Goal: Task Accomplishment & Management: Use online tool/utility

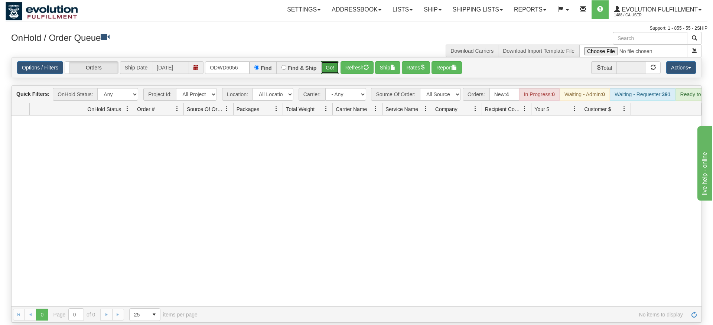
drag, startPoint x: 327, startPoint y: 56, endPoint x: 328, endPoint y: 69, distance: 13.5
click at [328, 69] on div "Is equal to Is not equal to Contains Does not contains CAD USD EUR ZAR [PERSON_…" at bounding box center [357, 190] width 702 height 266
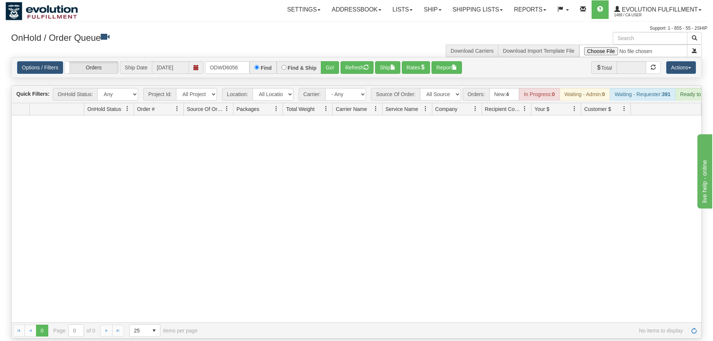
click at [333, 58] on div "Options / Filters Group Shipments Orders Ship Date [DATE] ODWD6056 Find Find & …" at bounding box center [357, 68] width 690 height 20
click at [327, 61] on button "Go!" at bounding box center [330, 67] width 18 height 13
drag, startPoint x: 228, startPoint y: 60, endPoint x: 215, endPoint y: 59, distance: 13.5
click at [215, 61] on input "ODWD6056" at bounding box center [227, 67] width 45 height 13
drag, startPoint x: 240, startPoint y: 59, endPoint x: 212, endPoint y: 56, distance: 28.4
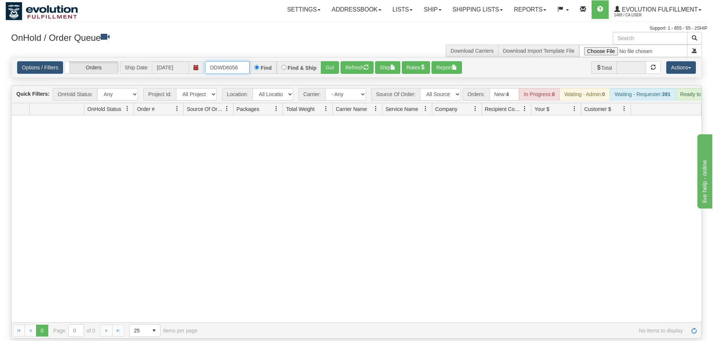
click at [205, 61] on input "ODWD6056" at bounding box center [227, 67] width 45 height 13
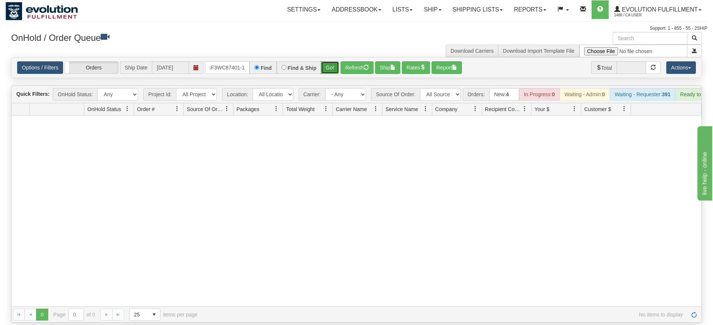
click at [334, 73] on div "Is equal to Is not equal to Contains Does not contains CAD USD EUR ZAR [PERSON_…" at bounding box center [357, 190] width 702 height 266
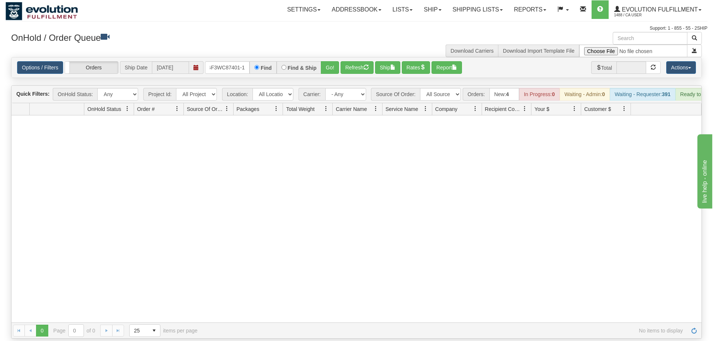
click at [335, 66] on div "Options / Filters Group Shipments Orders Ship Date [DATE] OGF3WC87401-1 Find Fi…" at bounding box center [357, 68] width 690 height 20
click at [335, 61] on button "Go!" at bounding box center [330, 67] width 18 height 13
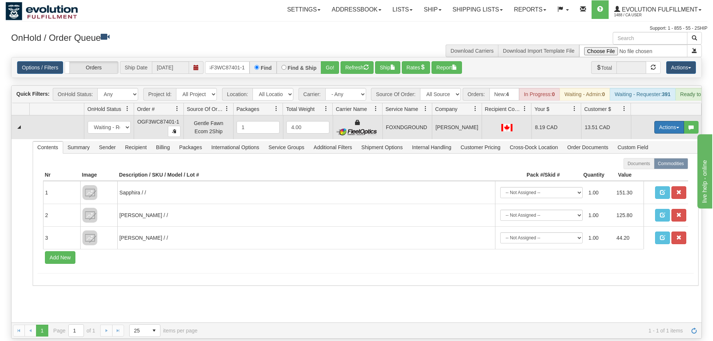
click at [658, 121] on button "Actions" at bounding box center [670, 127] width 30 height 13
click at [641, 166] on link "Ship" at bounding box center [654, 171] width 59 height 10
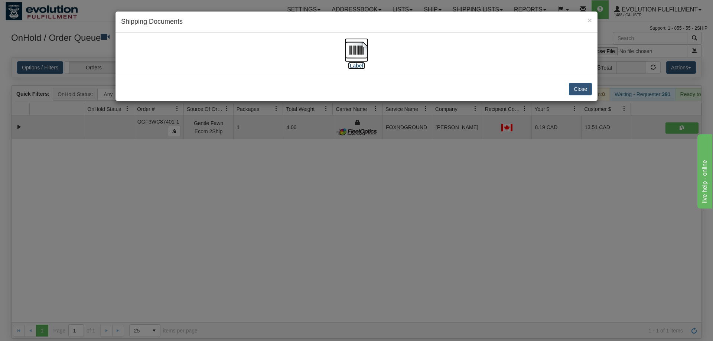
click at [356, 64] on label "[Label]" at bounding box center [356, 65] width 17 height 7
drag, startPoint x: 221, startPoint y: 221, endPoint x: 227, endPoint y: 210, distance: 13.3
click at [227, 210] on div "× Shipping Documents [Label] Close" at bounding box center [356, 170] width 713 height 341
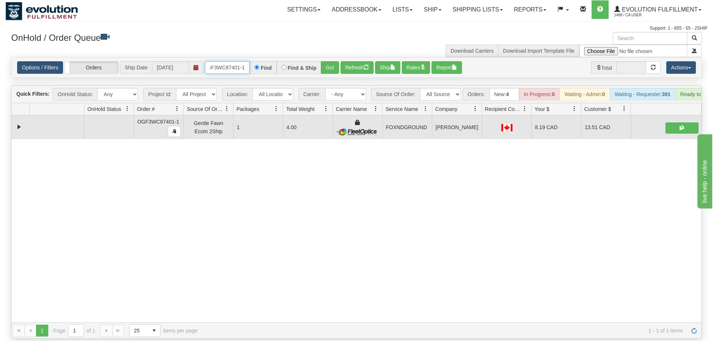
click at [241, 61] on input "OGF3WC87401-1" at bounding box center [227, 67] width 45 height 13
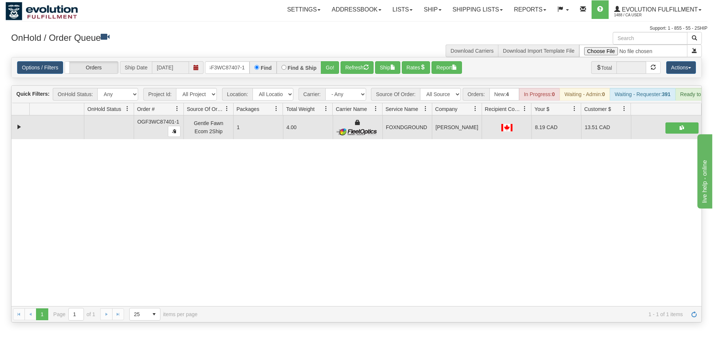
drag, startPoint x: 326, startPoint y: 68, endPoint x: 327, endPoint y: 76, distance: 8.6
click at [326, 81] on div "Is equal to Is not equal to Contains Does not contains CAD USD EUR ZAR [PERSON_…" at bounding box center [357, 190] width 702 height 266
click at [327, 86] on div "Quick Filters: OnHold Status: Any New In Progress Waiting - Admin Waiting - Req…" at bounding box center [357, 94] width 690 height 17
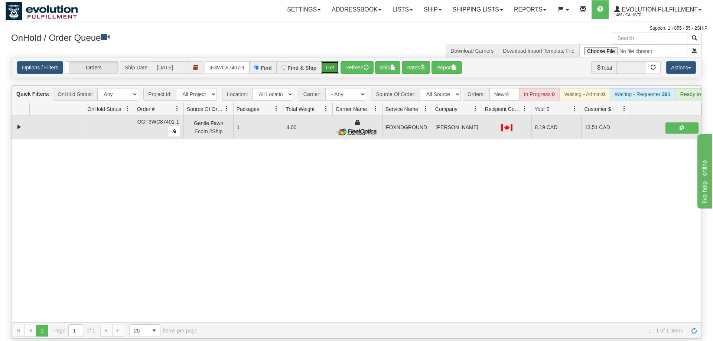
click at [332, 61] on button "Go!" at bounding box center [330, 67] width 18 height 13
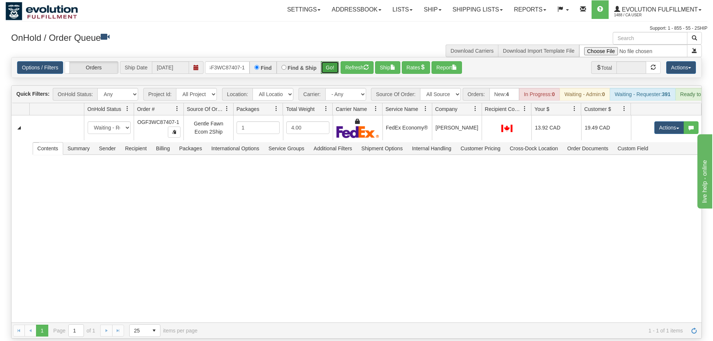
click at [332, 61] on button "Go!" at bounding box center [330, 67] width 18 height 13
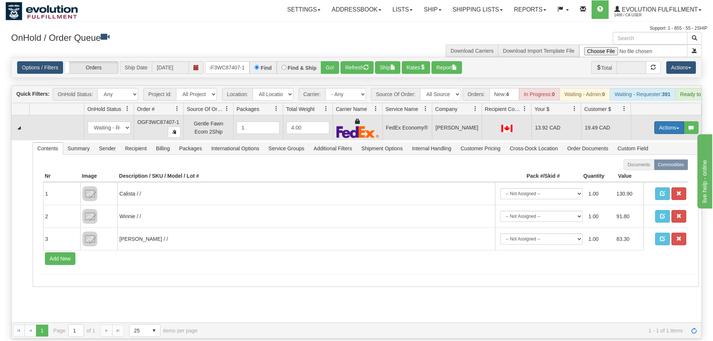
click at [670, 121] on button "Actions" at bounding box center [670, 127] width 30 height 13
click at [651, 166] on link "Ship" at bounding box center [654, 171] width 59 height 10
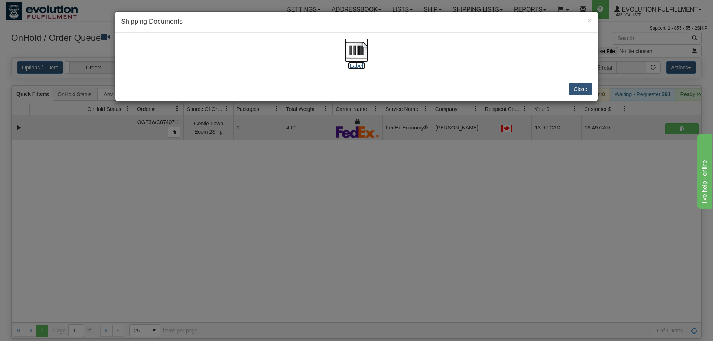
click at [364, 56] on img at bounding box center [357, 50] width 24 height 24
drag, startPoint x: 477, startPoint y: 251, endPoint x: 353, endPoint y: 115, distance: 183.8
click at [477, 235] on div "× Shipping Documents [Label] Close" at bounding box center [356, 170] width 713 height 341
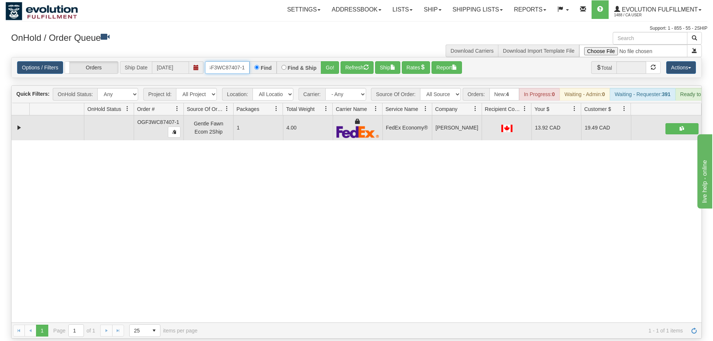
click at [236, 61] on input "OGF3WC87407-1" at bounding box center [227, 67] width 45 height 13
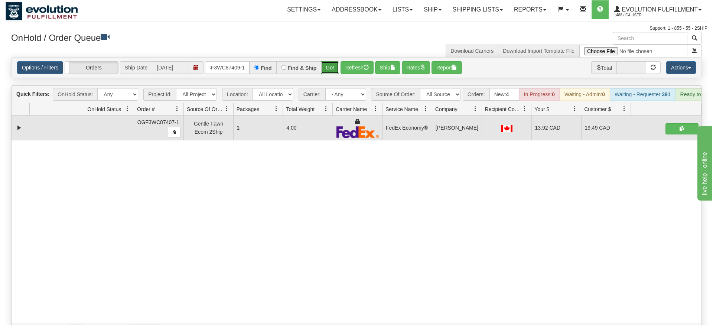
click at [326, 74] on div "Is equal to Is not equal to Contains Does not contains CAD USD EUR ZAR [PERSON_…" at bounding box center [357, 198] width 702 height 282
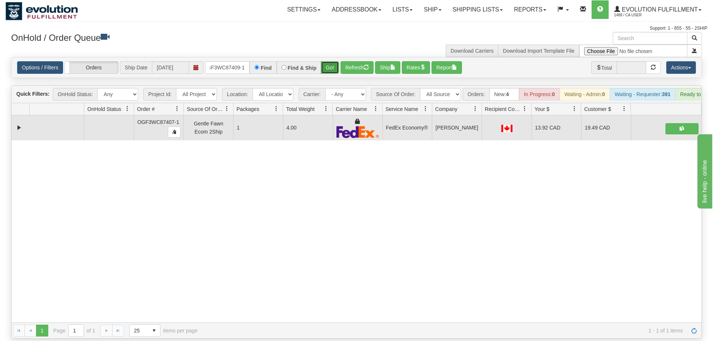
click at [327, 61] on button "Go!" at bounding box center [330, 67] width 18 height 13
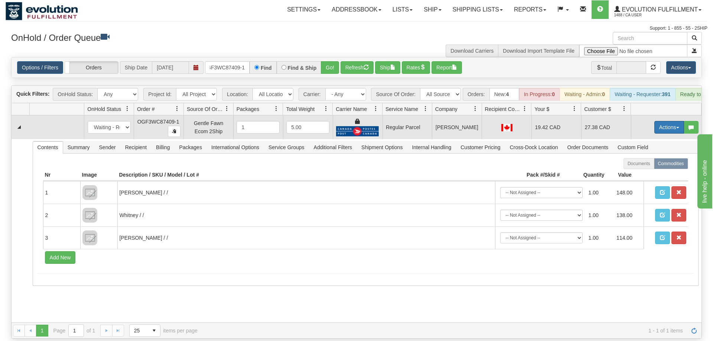
click at [669, 121] on button "Actions" at bounding box center [670, 127] width 30 height 13
click at [636, 158] on span "Rate All Services" at bounding box center [654, 161] width 45 height 6
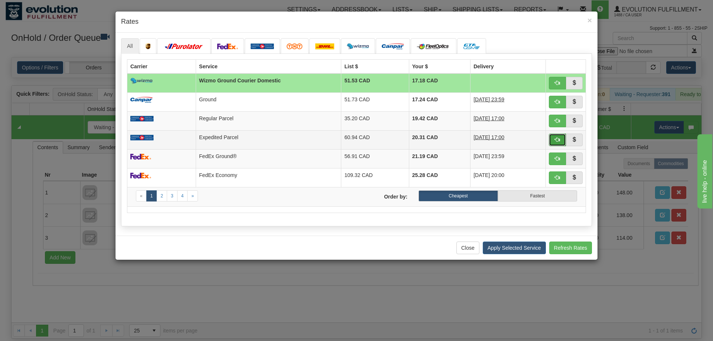
click at [558, 145] on button "button" at bounding box center [557, 140] width 17 height 13
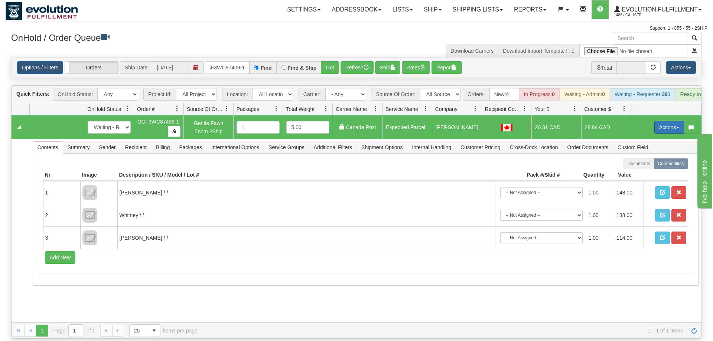
click at [671, 121] on button "Actions" at bounding box center [670, 127] width 30 height 13
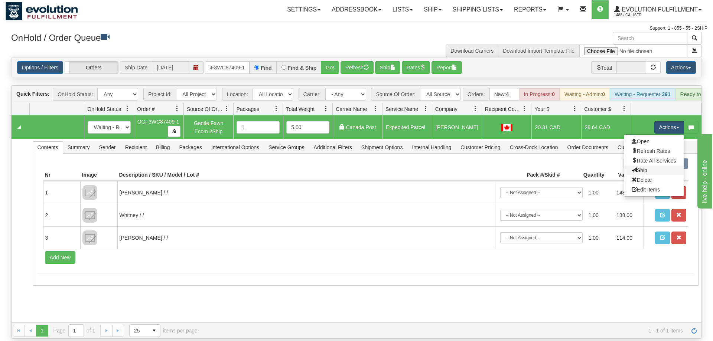
click at [646, 166] on link "Ship" at bounding box center [654, 171] width 59 height 10
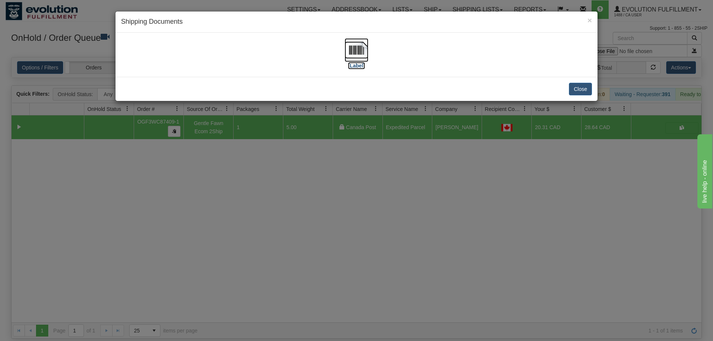
click at [344, 49] on div "[Label]" at bounding box center [356, 54] width 471 height 33
click at [360, 66] on label "[Label]" at bounding box center [356, 65] width 17 height 7
drag, startPoint x: 422, startPoint y: 224, endPoint x: 198, endPoint y: 17, distance: 305.3
click at [419, 205] on div "× Shipping Documents [Label] Close" at bounding box center [356, 170] width 713 height 341
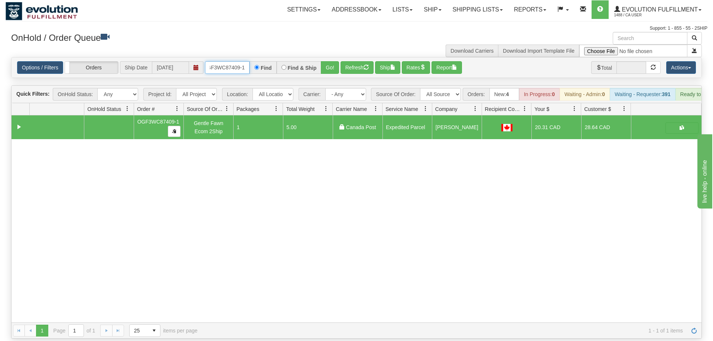
click at [220, 61] on input "OGF3WC87409-1" at bounding box center [227, 67] width 45 height 13
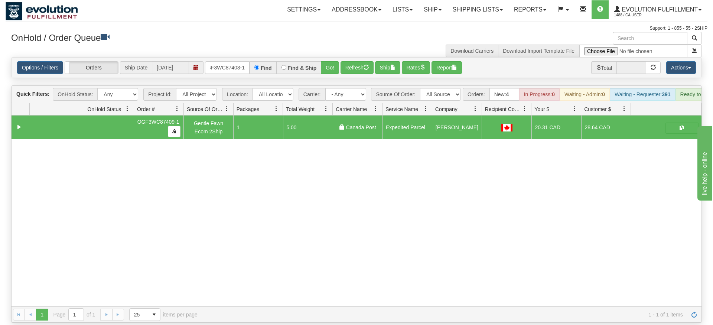
click at [335, 67] on div "Options / Filters Group Shipments Orders Ship Date [DATE] OGF3WC87403-1 Find Fi…" at bounding box center [357, 68] width 690 height 20
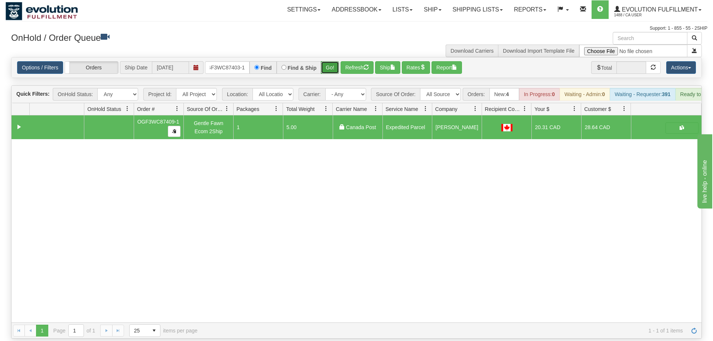
click at [335, 61] on button "Go!" at bounding box center [330, 67] width 18 height 13
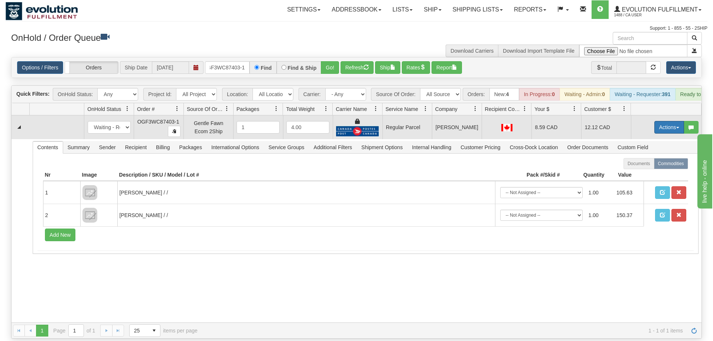
click at [667, 121] on button "Actions" at bounding box center [670, 127] width 30 height 13
click at [655, 158] on span "Rate All Services" at bounding box center [654, 161] width 45 height 6
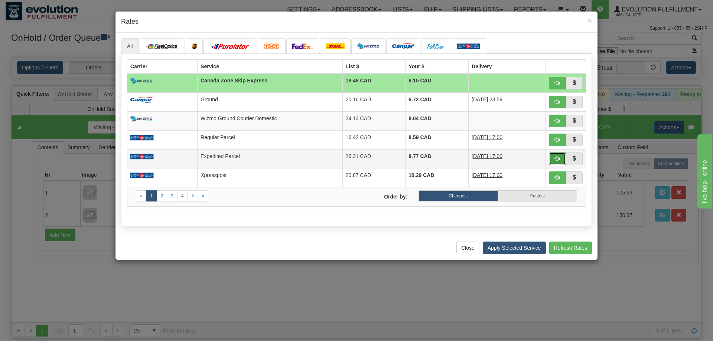
click at [562, 161] on button "button" at bounding box center [557, 159] width 17 height 13
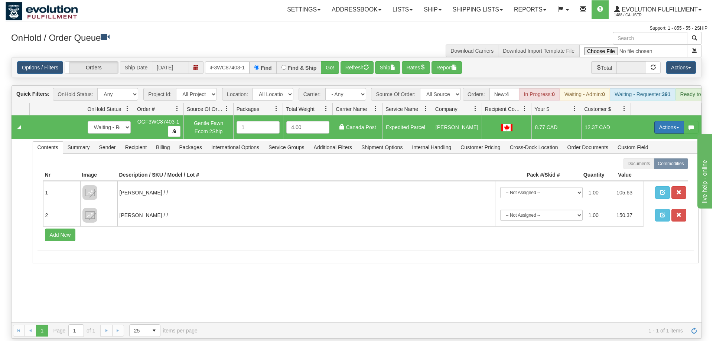
click at [674, 121] on button "Actions" at bounding box center [670, 127] width 30 height 13
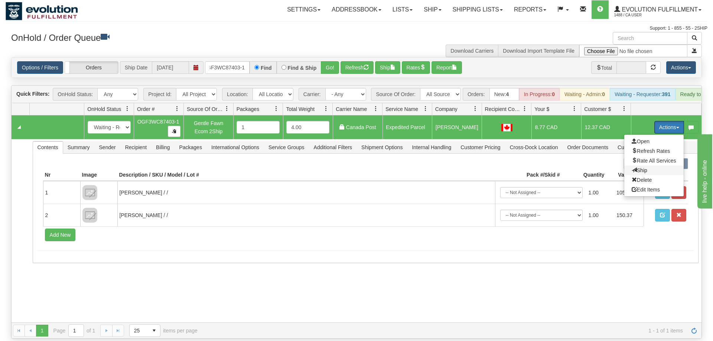
click at [632, 168] on span at bounding box center [634, 170] width 5 height 5
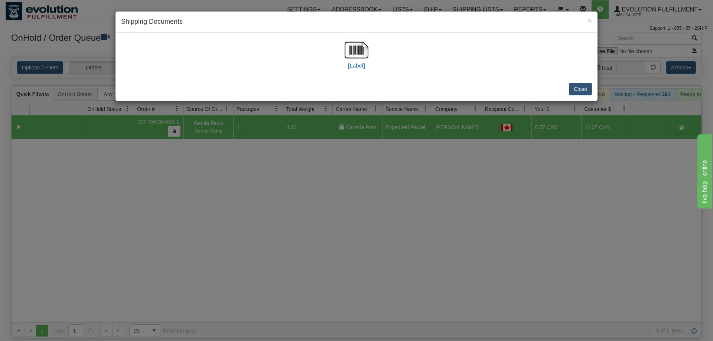
click at [368, 64] on div "[Label]" at bounding box center [357, 54] width 24 height 33
click at [357, 57] on img at bounding box center [357, 50] width 24 height 24
drag, startPoint x: 461, startPoint y: 203, endPoint x: 155, endPoint y: 64, distance: 336.0
click at [459, 202] on div "× Shipping Documents [Label] Close" at bounding box center [356, 170] width 713 height 341
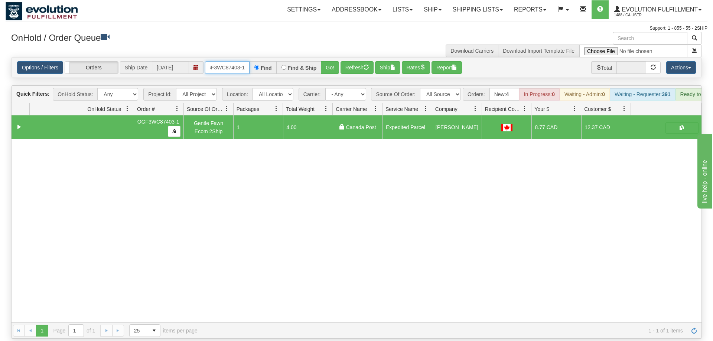
click at [217, 61] on input "OGF3WC87403-1" at bounding box center [227, 67] width 45 height 13
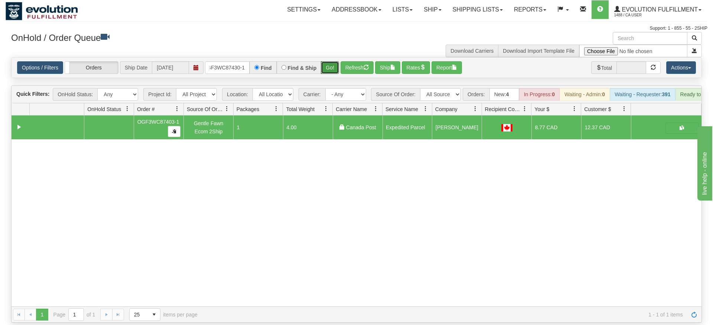
click at [333, 71] on div "Is equal to Is not equal to Contains Does not contains CAD USD EUR ZAR [PERSON_…" at bounding box center [357, 190] width 702 height 266
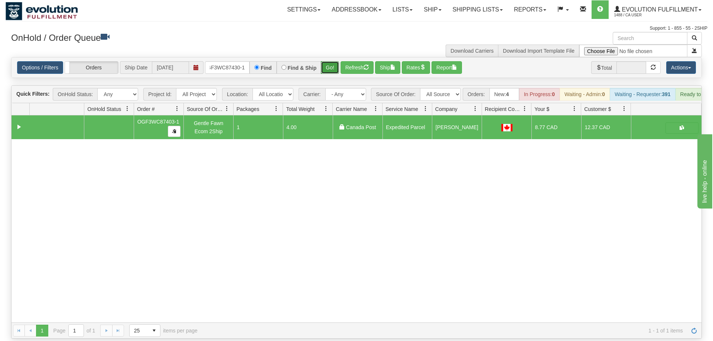
click at [328, 61] on button "Go!" at bounding box center [330, 67] width 18 height 13
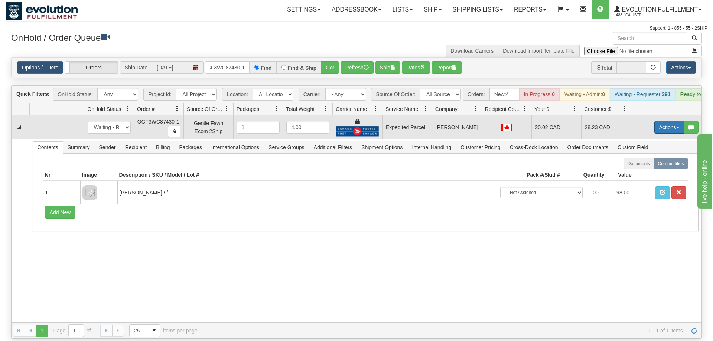
click at [659, 121] on button "Actions" at bounding box center [670, 127] width 30 height 13
click at [641, 168] on span "Ship" at bounding box center [640, 171] width 16 height 6
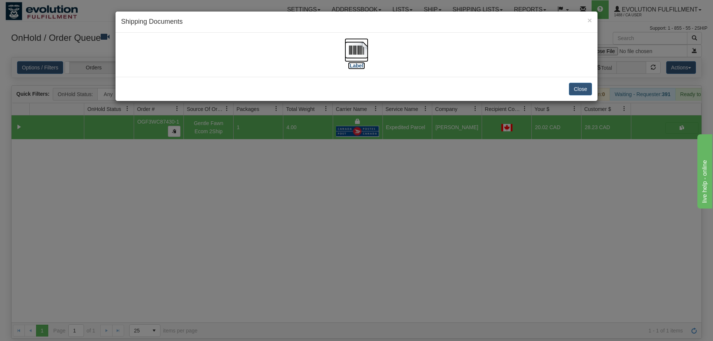
click at [362, 56] on img at bounding box center [357, 50] width 24 height 24
drag, startPoint x: 406, startPoint y: 199, endPoint x: 298, endPoint y: 48, distance: 184.8
click at [405, 194] on div "× Shipping Documents [Label] Close" at bounding box center [356, 170] width 713 height 341
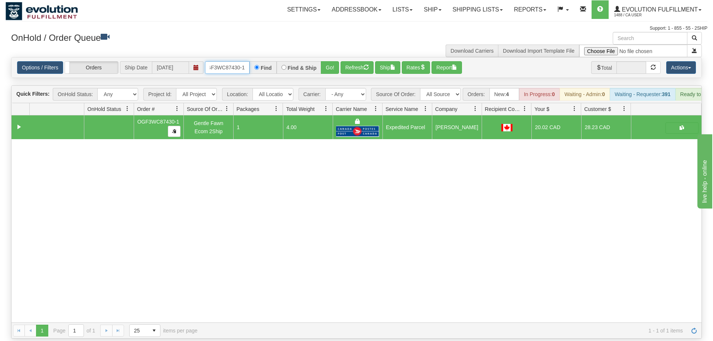
click at [240, 61] on input "OGF3WC87430-1" at bounding box center [227, 67] width 45 height 13
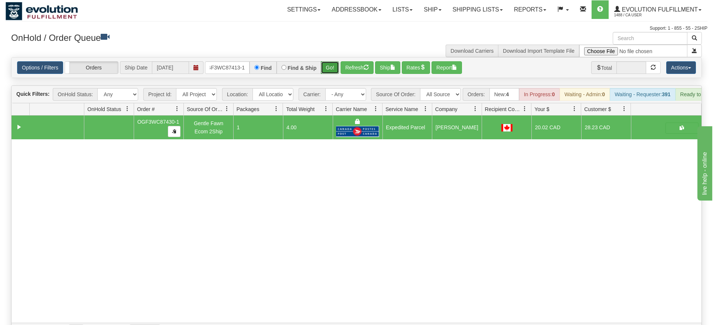
click at [328, 67] on div "Is equal to Is not equal to Contains Does not contains CAD USD EUR ZAR [PERSON_…" at bounding box center [357, 198] width 702 height 282
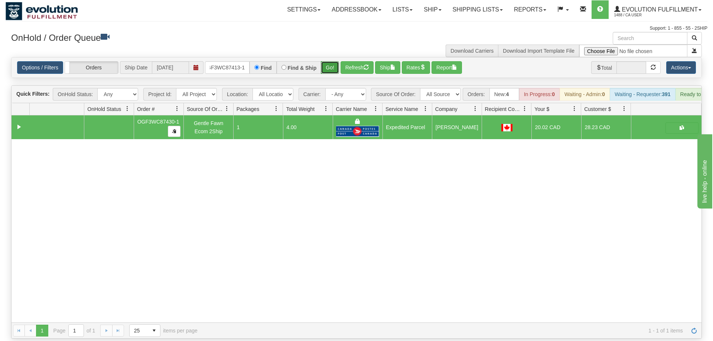
click at [328, 61] on button "Go!" at bounding box center [330, 67] width 18 height 13
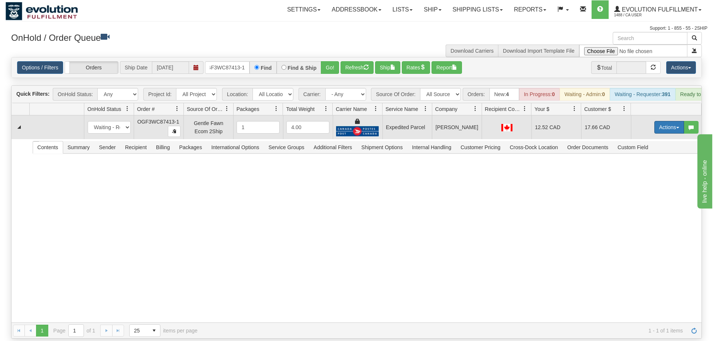
click at [661, 121] on button "Actions" at bounding box center [670, 127] width 30 height 13
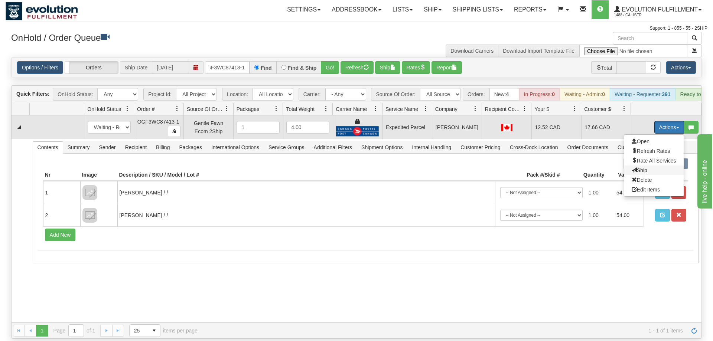
click at [639, 168] on span "Ship" at bounding box center [640, 171] width 16 height 6
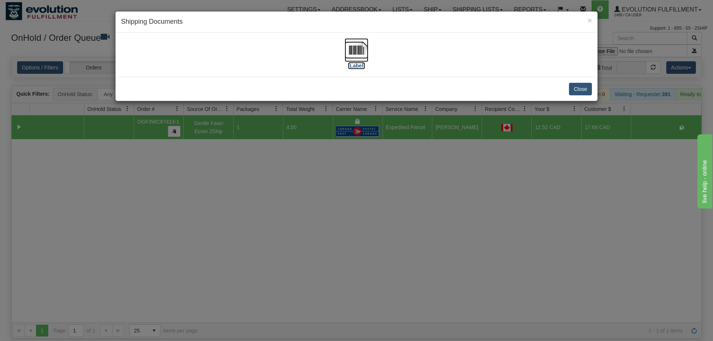
click at [353, 55] on img at bounding box center [357, 50] width 24 height 24
drag, startPoint x: 332, startPoint y: 237, endPoint x: 187, endPoint y: 45, distance: 241.2
click at [333, 224] on div "× Shipping Documents [Label] Close" at bounding box center [356, 170] width 713 height 341
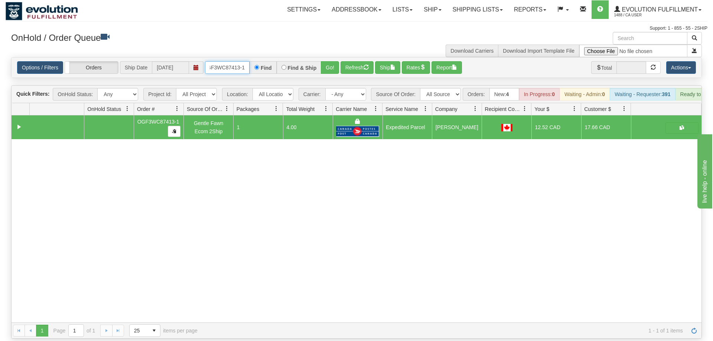
click at [216, 61] on input "OGF3WC87413-1" at bounding box center [227, 67] width 45 height 13
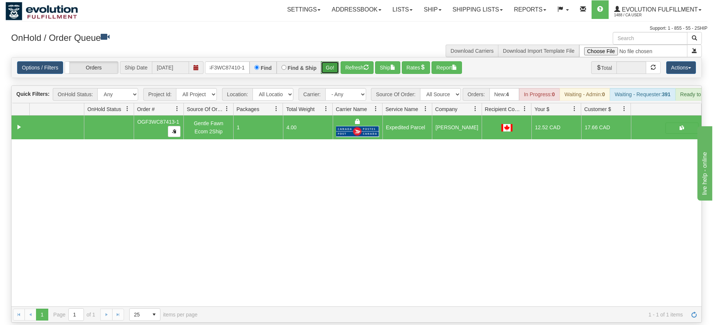
click at [330, 68] on div "Is equal to Is not equal to Contains Does not contains CAD USD EUR ZAR [PERSON_…" at bounding box center [357, 190] width 702 height 266
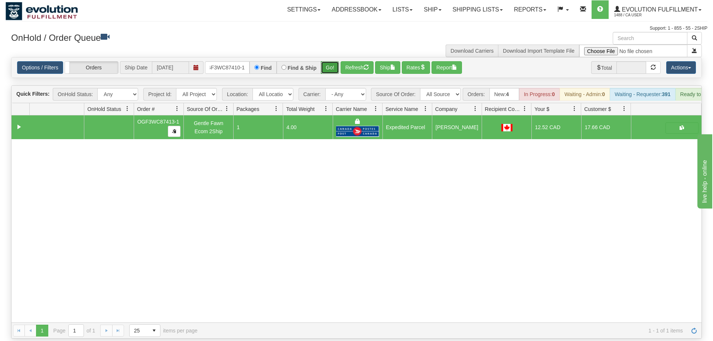
click at [333, 61] on button "Go!" at bounding box center [330, 67] width 18 height 13
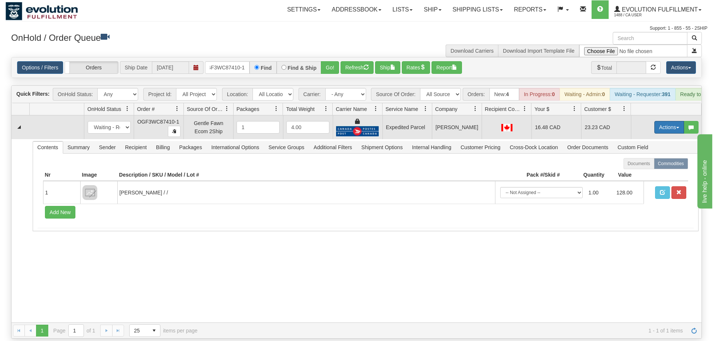
click at [674, 121] on button "Actions" at bounding box center [670, 127] width 30 height 13
click at [648, 166] on link "Ship" at bounding box center [654, 171] width 59 height 10
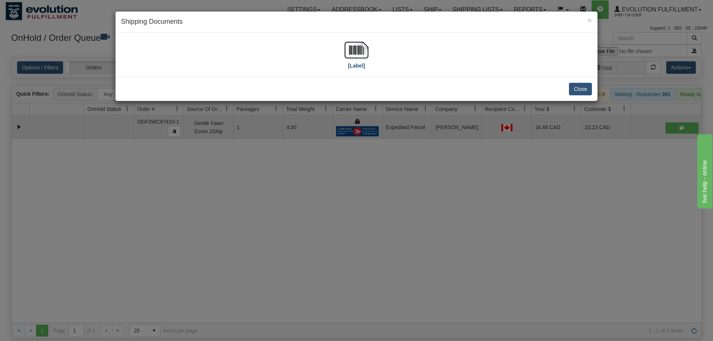
click at [373, 53] on div "[Label]" at bounding box center [356, 54] width 471 height 33
click at [359, 52] on img at bounding box center [357, 50] width 24 height 24
drag, startPoint x: 428, startPoint y: 220, endPoint x: 252, endPoint y: 77, distance: 226.6
click at [426, 213] on div "× Shipping Documents [Label] Close" at bounding box center [356, 170] width 713 height 341
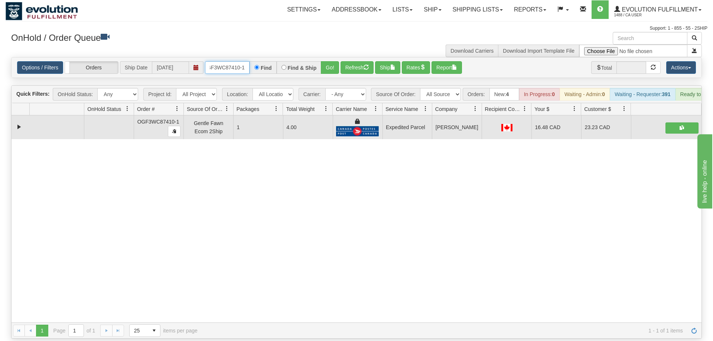
click at [239, 61] on input "oGF3WC87410-1" at bounding box center [227, 67] width 45 height 13
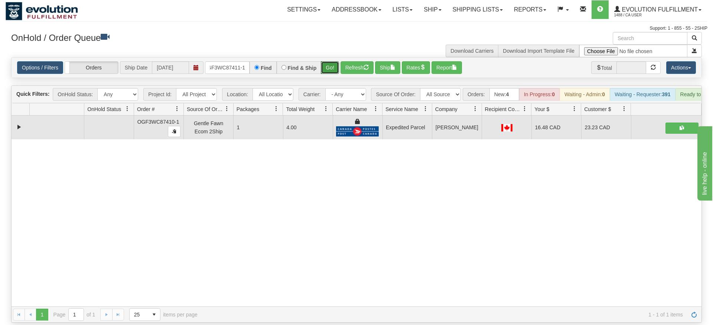
click at [335, 72] on div "Is equal to Is not equal to Contains Does not contains CAD USD EUR ZAR [PERSON_…" at bounding box center [357, 190] width 702 height 266
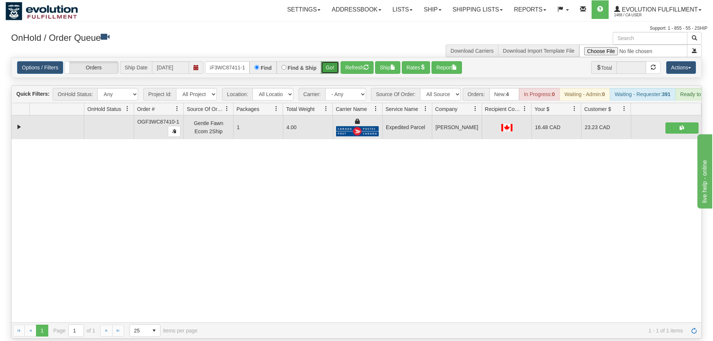
click at [331, 62] on button "Go!" at bounding box center [330, 67] width 18 height 13
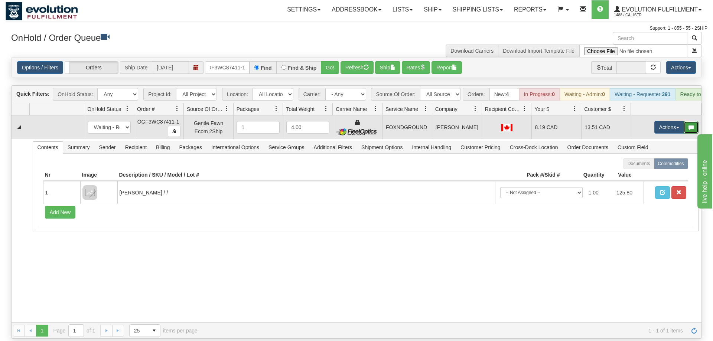
click at [684, 121] on button "button" at bounding box center [691, 127] width 15 height 13
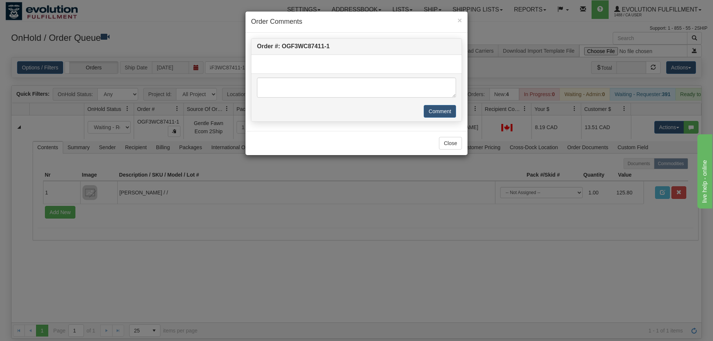
click at [663, 115] on div "× Order Comments Order #: OGF3WC87411-1 Comment Close" at bounding box center [356, 170] width 713 height 341
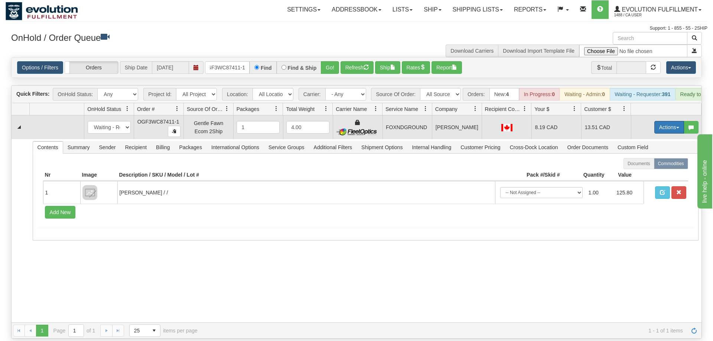
click at [662, 121] on button "Actions" at bounding box center [670, 127] width 30 height 13
click at [640, 168] on span "Ship" at bounding box center [640, 171] width 16 height 6
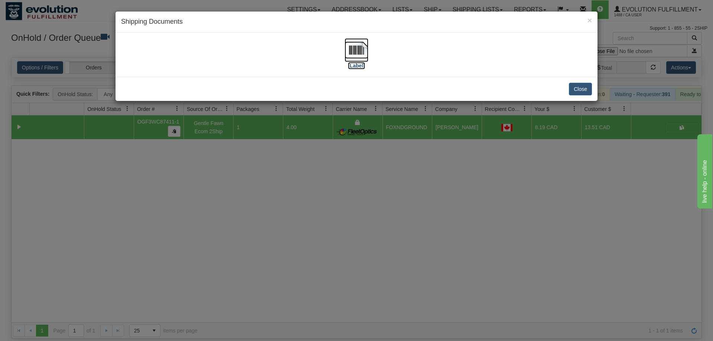
click at [347, 49] on img at bounding box center [357, 50] width 24 height 24
drag, startPoint x: 438, startPoint y: 177, endPoint x: 215, endPoint y: 59, distance: 252.0
click at [437, 174] on div "× Shipping Documents [Label] Close" at bounding box center [356, 170] width 713 height 341
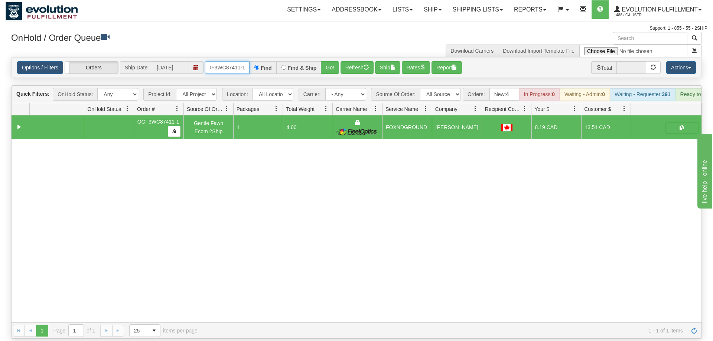
click at [234, 61] on input "OGF3WC87411-1" at bounding box center [227, 67] width 45 height 13
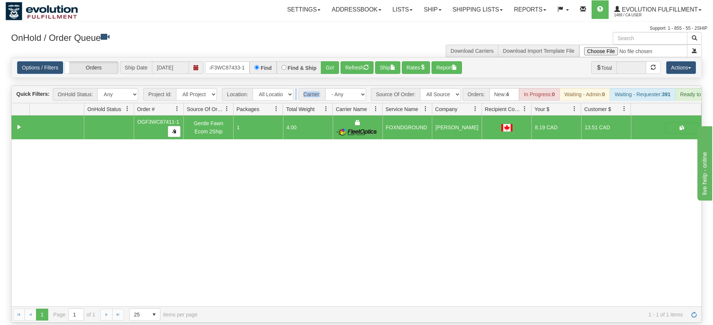
drag, startPoint x: 318, startPoint y: 56, endPoint x: 323, endPoint y: 67, distance: 12.3
click at [319, 72] on div "Is equal to Is not equal to Contains Does not contains CAD USD EUR ZAR [PERSON_…" at bounding box center [357, 190] width 702 height 266
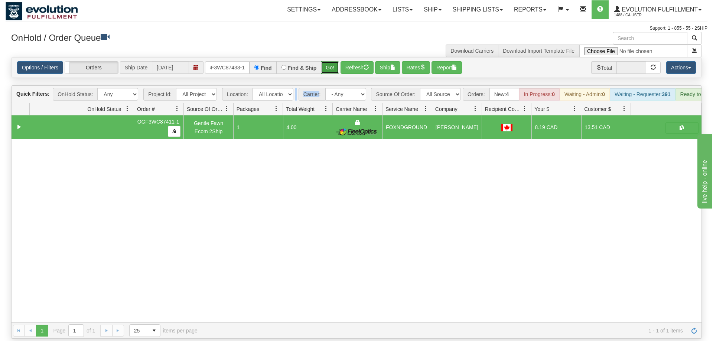
click at [331, 62] on button "Go!" at bounding box center [330, 67] width 18 height 13
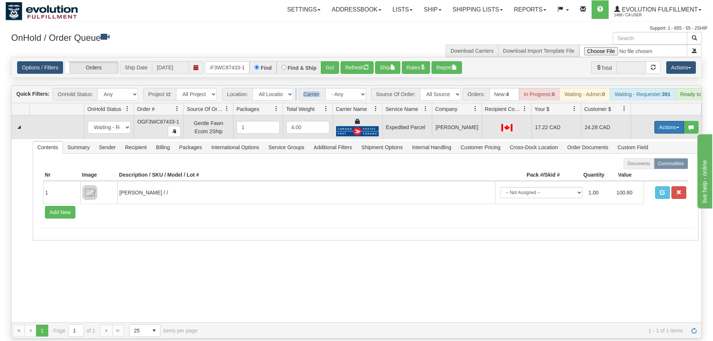
click at [665, 121] on button "Actions" at bounding box center [670, 127] width 30 height 13
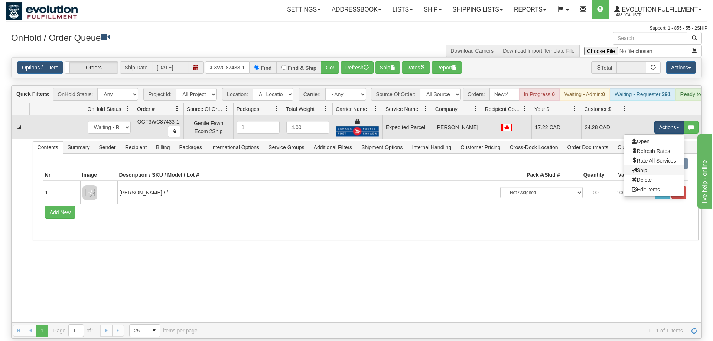
click at [648, 166] on link "Ship" at bounding box center [654, 171] width 59 height 10
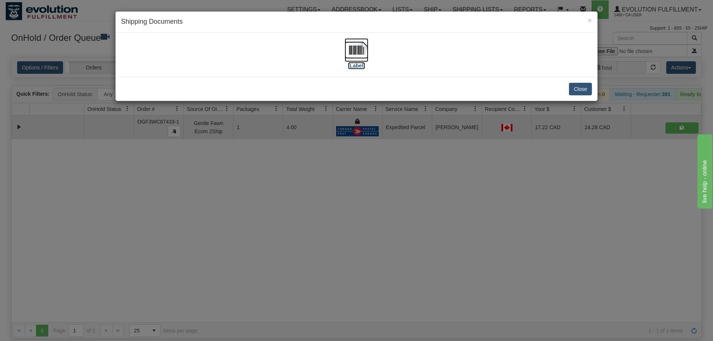
click at [364, 66] on label "[Label]" at bounding box center [356, 65] width 17 height 7
drag, startPoint x: 484, startPoint y: 162, endPoint x: 312, endPoint y: 22, distance: 221.3
click at [483, 155] on div "× Shipping Documents [Label] Close" at bounding box center [356, 170] width 713 height 341
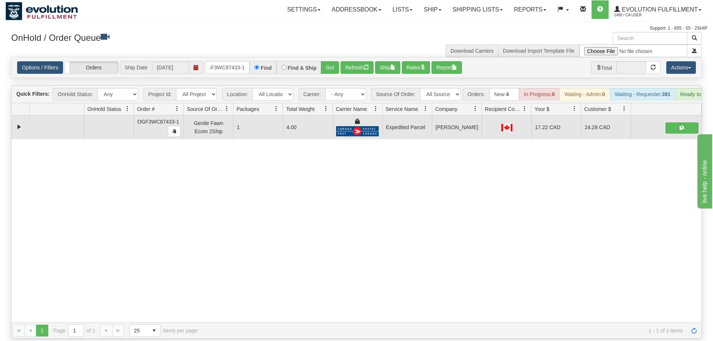
click at [231, 58] on div "Options / Filters Group Shipments Orders Ship Date [DATE] OGF3WC87433-1 Find Fi…" at bounding box center [357, 68] width 690 height 20
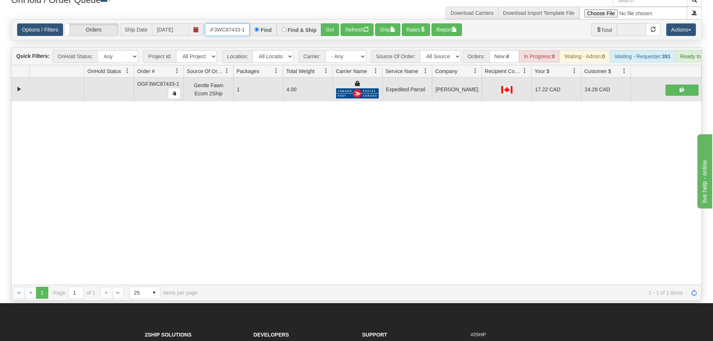
click at [232, 23] on input "OGF3WC87433-1" at bounding box center [227, 29] width 45 height 13
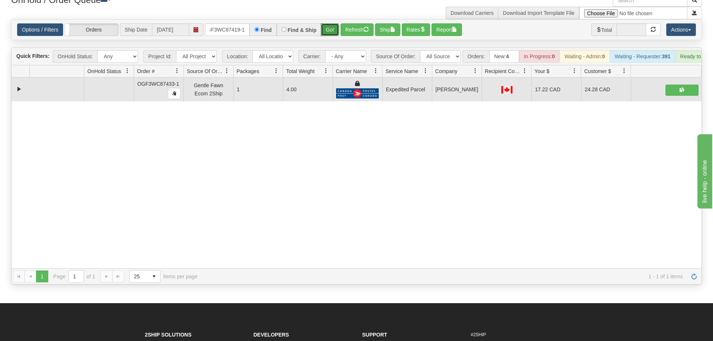
click at [329, 29] on div "Is equal to Is not equal to Contains Does not contains CAD USD EUR ZAR [PERSON_…" at bounding box center [357, 152] width 702 height 266
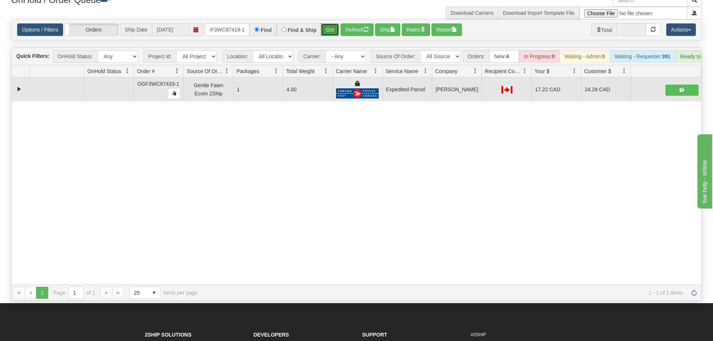
click at [336, 23] on button "Go!" at bounding box center [330, 29] width 18 height 13
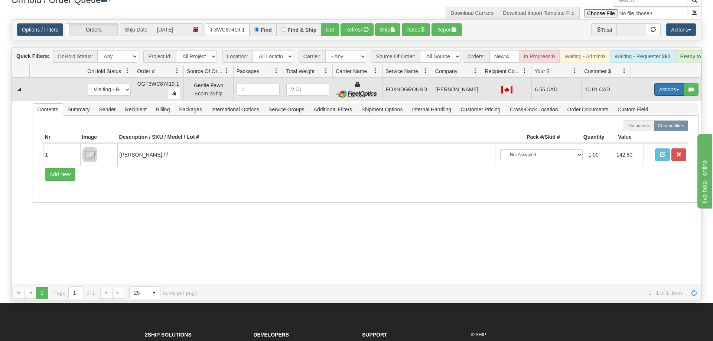
click at [665, 83] on button "Actions" at bounding box center [670, 89] width 30 height 13
click at [636, 130] on span "Ship" at bounding box center [640, 133] width 16 height 6
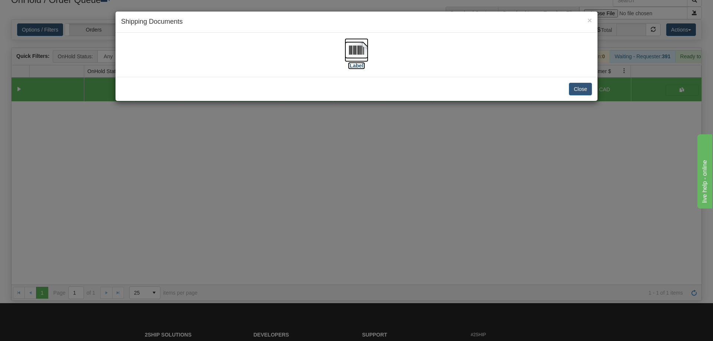
click at [354, 45] on img at bounding box center [357, 50] width 24 height 24
drag, startPoint x: 303, startPoint y: 231, endPoint x: 265, endPoint y: 52, distance: 182.7
click at [304, 220] on div "× Shipping Documents [Label] Close" at bounding box center [356, 170] width 713 height 341
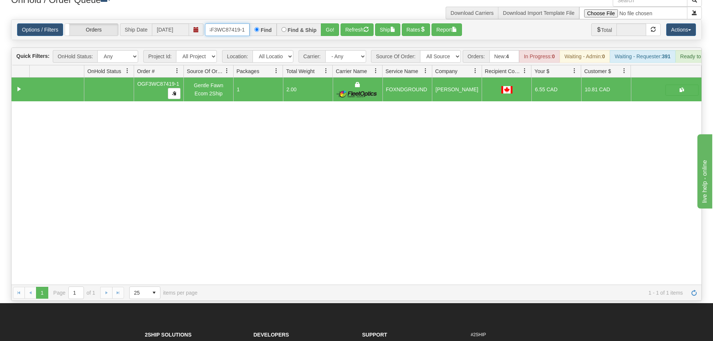
click at [228, 23] on input "OGF3WC87419-1" at bounding box center [227, 29] width 45 height 13
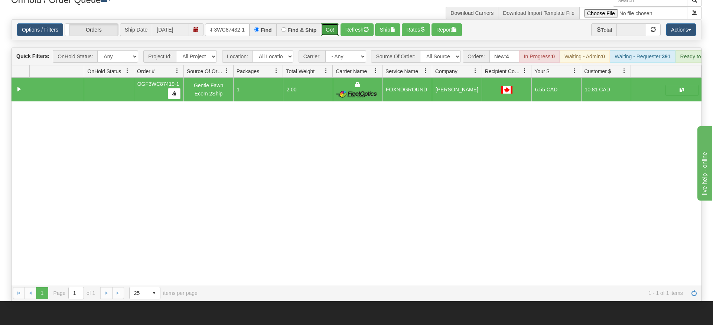
drag, startPoint x: 328, startPoint y: 13, endPoint x: 330, endPoint y: 20, distance: 7.4
click at [328, 29] on div "Is equal to Is not equal to Contains Does not contains CAD USD EUR ZAR [PERSON_…" at bounding box center [357, 160] width 702 height 282
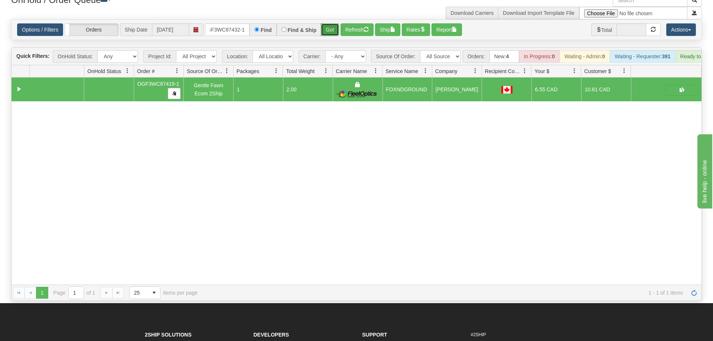
click at [330, 23] on button "Go!" at bounding box center [330, 29] width 18 height 13
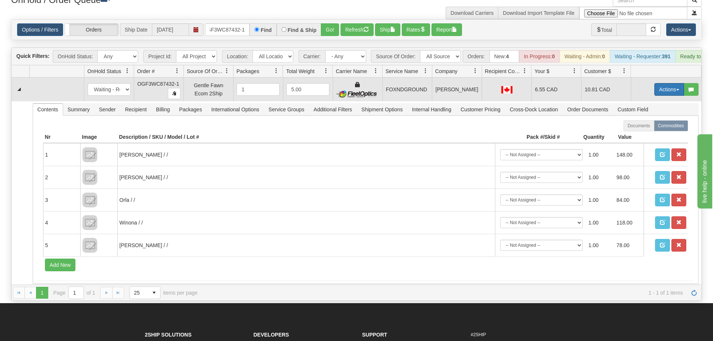
click at [657, 83] on button "Actions" at bounding box center [670, 89] width 30 height 13
click at [641, 130] on span "Ship" at bounding box center [640, 133] width 16 height 6
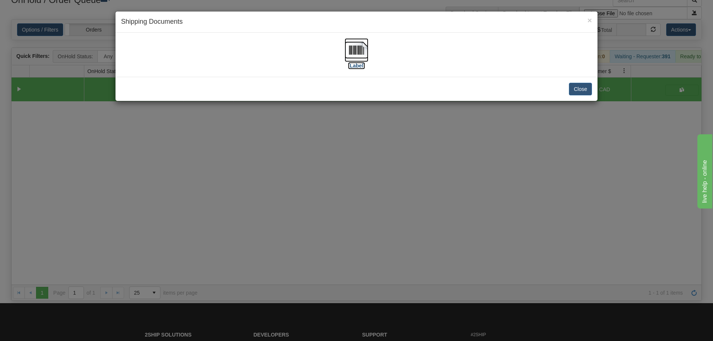
click at [366, 48] on img at bounding box center [357, 50] width 24 height 24
drag, startPoint x: 337, startPoint y: 196, endPoint x: 337, endPoint y: 188, distance: 7.8
click at [337, 193] on div "× Shipping Documents [Label] Close" at bounding box center [356, 170] width 713 height 341
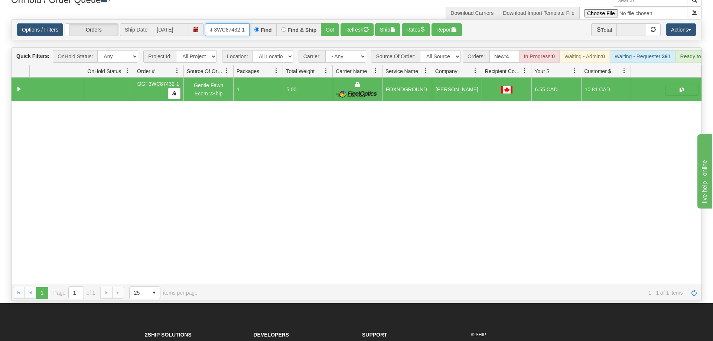
click at [239, 23] on input "OGF3WC87432-1" at bounding box center [227, 29] width 45 height 13
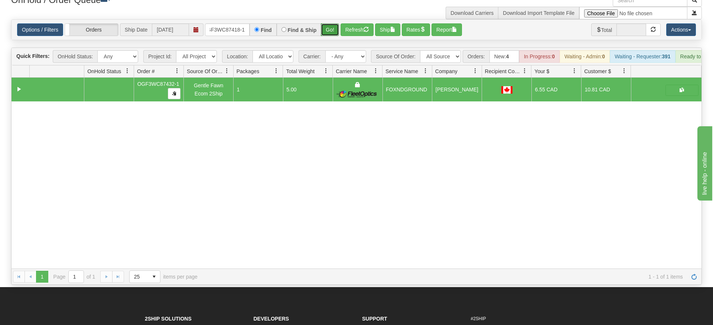
drag, startPoint x: 329, startPoint y: 24, endPoint x: 329, endPoint y: 32, distance: 8.2
click at [329, 39] on div "Is equal to Is not equal to Contains Does not contains CAD USD EUR ZAR [PERSON_…" at bounding box center [357, 152] width 702 height 266
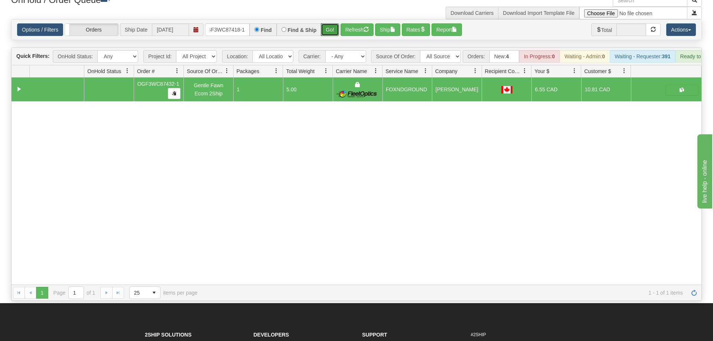
click at [334, 23] on button "Go!" at bounding box center [330, 29] width 18 height 13
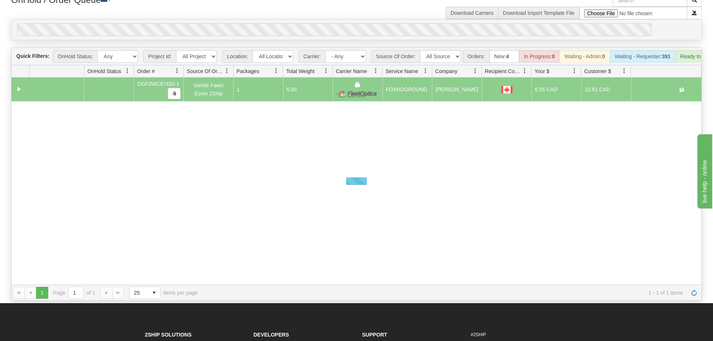
click at [321, 23] on div "0" at bounding box center [334, 29] width 635 height 13
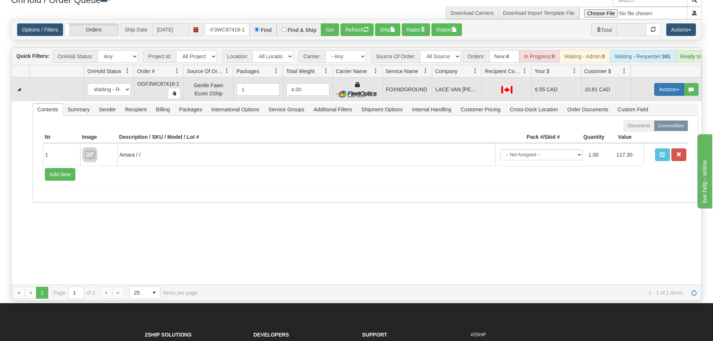
click at [662, 83] on button "Actions" at bounding box center [670, 89] width 30 height 13
click at [644, 130] on span "Ship" at bounding box center [640, 133] width 16 height 6
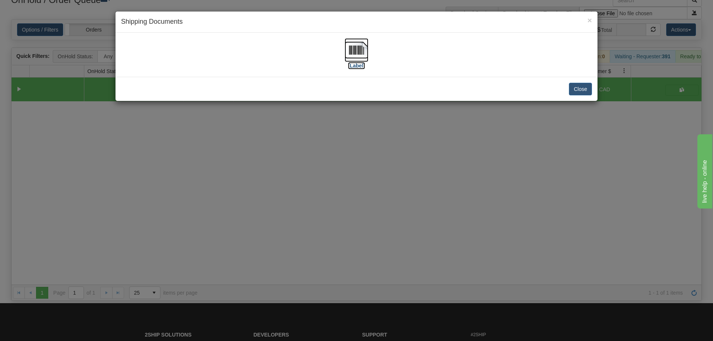
click at [362, 50] on img at bounding box center [357, 50] width 24 height 24
drag, startPoint x: 447, startPoint y: 199, endPoint x: 189, endPoint y: 78, distance: 284.4
click at [446, 197] on div "× Shipping Documents [Label] Close" at bounding box center [356, 170] width 713 height 341
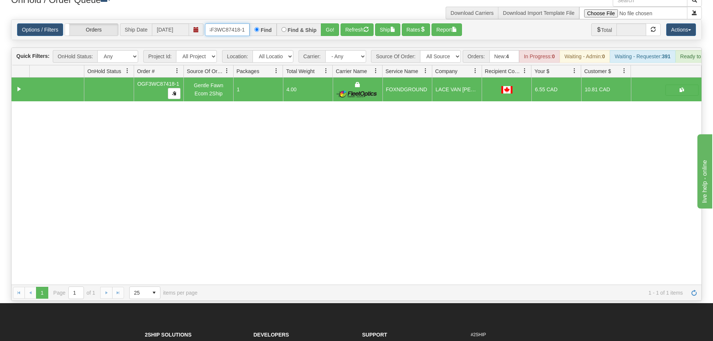
click at [246, 23] on input "OGF3WC87418-1" at bounding box center [227, 29] width 45 height 13
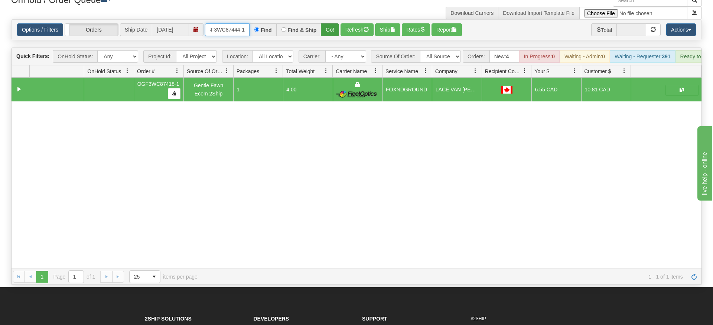
type input "OGF3WC87444-1"
click at [334, 32] on div "Is equal to Is not equal to Contains Does not contains CAD USD EUR ZAR [PERSON_…" at bounding box center [357, 152] width 702 height 266
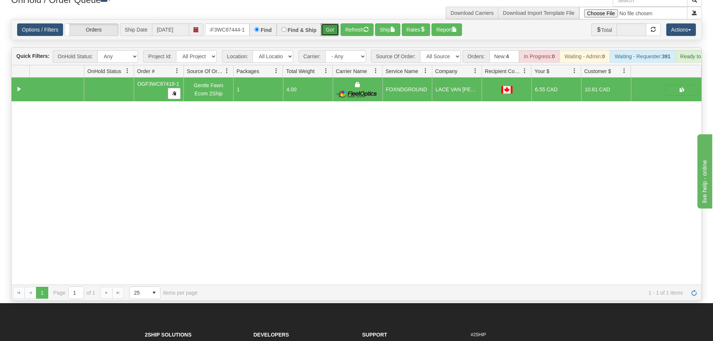
click at [332, 23] on button "Go!" at bounding box center [330, 29] width 18 height 13
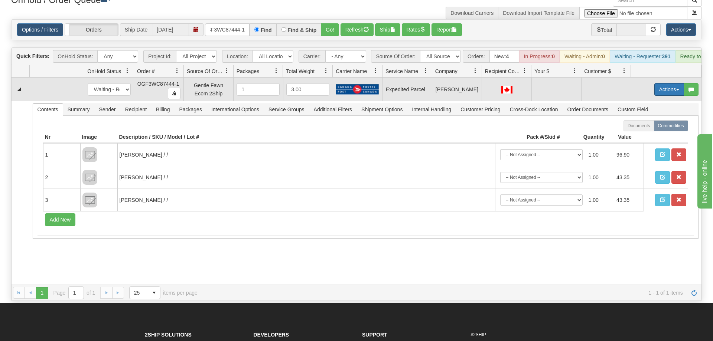
click at [671, 83] on button "Actions" at bounding box center [670, 89] width 30 height 13
click at [654, 110] on span "Refresh Rates" at bounding box center [651, 113] width 38 height 6
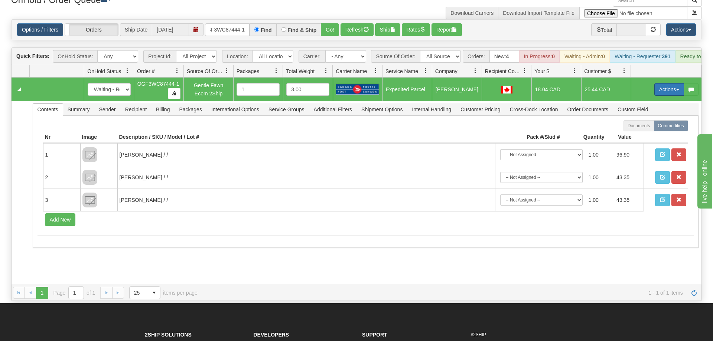
click at [659, 83] on button "Actions" at bounding box center [670, 89] width 30 height 13
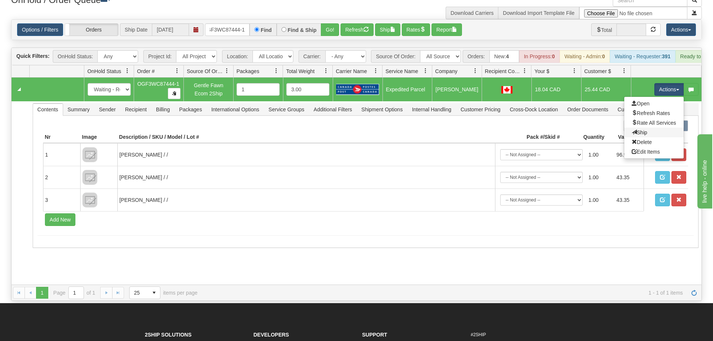
click at [647, 128] on link "Ship" at bounding box center [654, 133] width 59 height 10
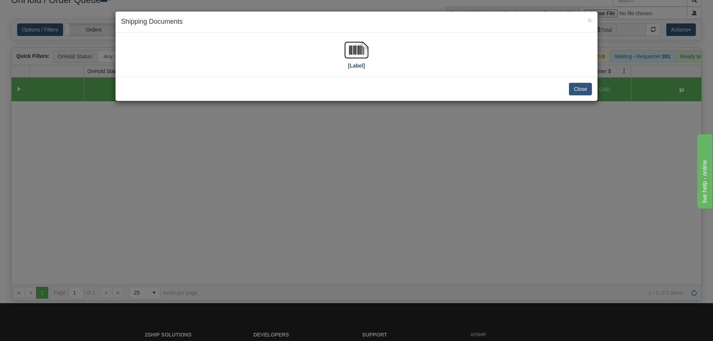
click at [381, 55] on div "[Label]" at bounding box center [356, 54] width 471 height 33
click at [350, 55] on img at bounding box center [357, 50] width 24 height 24
click at [522, 184] on div "× Shipping Documents [Label] Close" at bounding box center [356, 170] width 713 height 341
